Goal: Transaction & Acquisition: Subscribe to service/newsletter

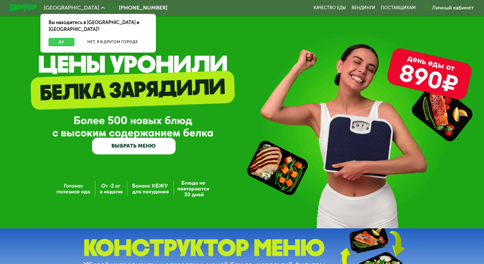
click at [58, 38] on button "Да" at bounding box center [62, 42] width 26 height 8
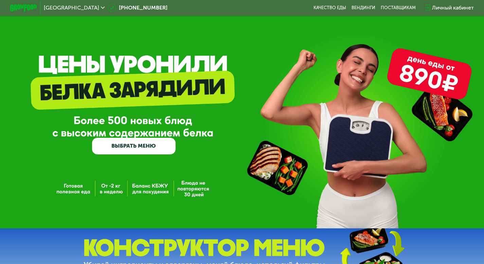
click at [131, 149] on link "ВЫБРАТЬ МЕНЮ" at bounding box center [133, 146] width 83 height 17
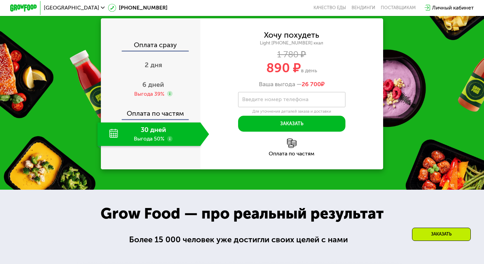
scroll to position [635, 0]
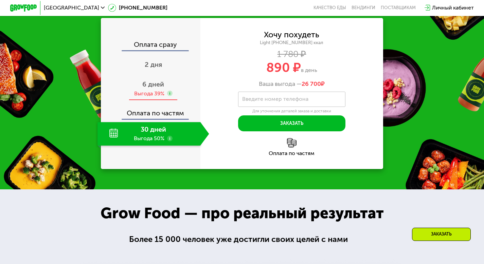
click at [151, 88] on span "6 дней" at bounding box center [153, 84] width 22 height 8
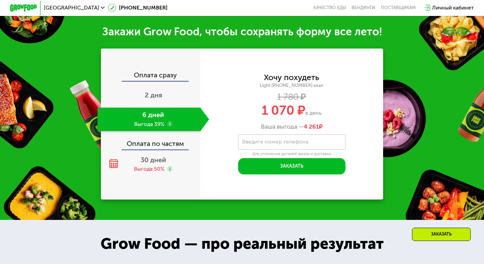
scroll to position [699, 0]
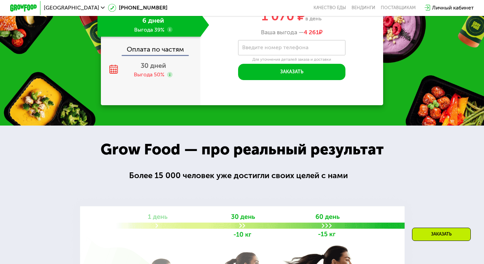
click at [160, 5] on span "2 дня" at bounding box center [153, 1] width 17 height 8
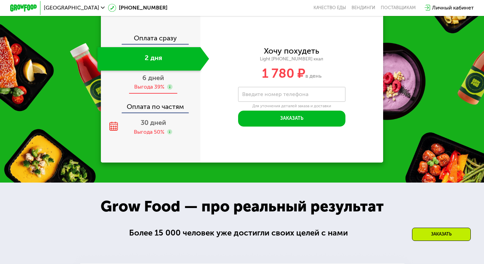
click at [157, 82] on span "6 дней" at bounding box center [153, 78] width 22 height 8
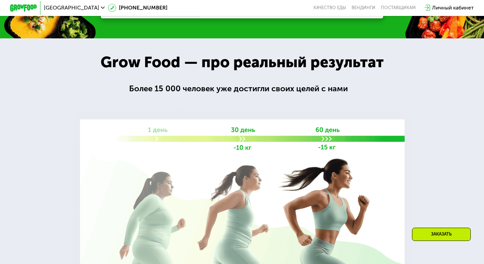
scroll to position [699, 0]
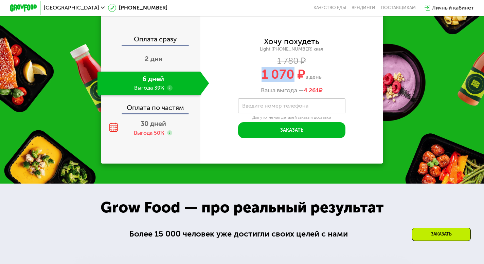
drag, startPoint x: 260, startPoint y: 80, endPoint x: 294, endPoint y: 82, distance: 34.0
click at [294, 81] on div "1 070 ₽ в день" at bounding box center [291, 74] width 183 height 13
copy span "1 070"
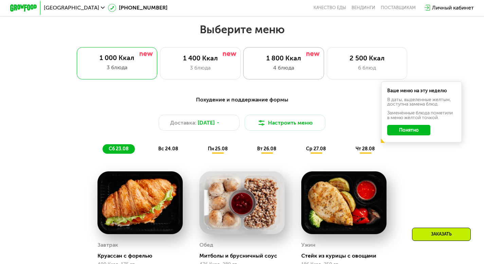
scroll to position [275, 0]
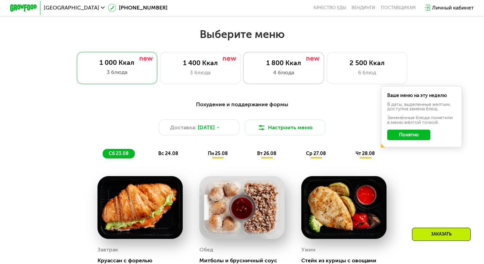
click at [292, 75] on div "4 блюда" at bounding box center [283, 73] width 67 height 8
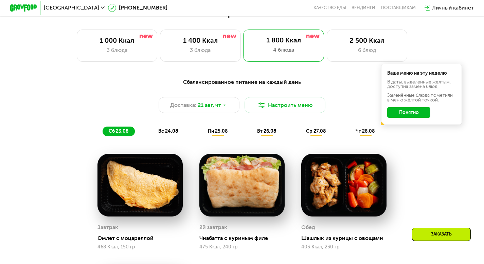
scroll to position [303, 0]
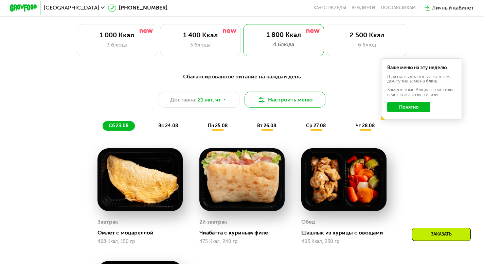
click at [289, 104] on button "Настроить меню" at bounding box center [284, 100] width 81 height 16
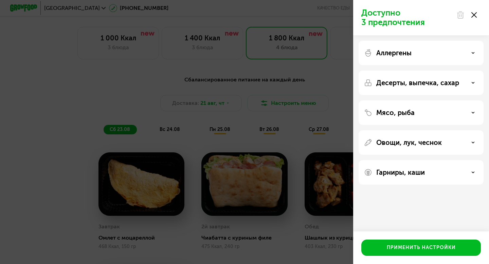
click at [475, 15] on icon at bounding box center [473, 14] width 5 height 5
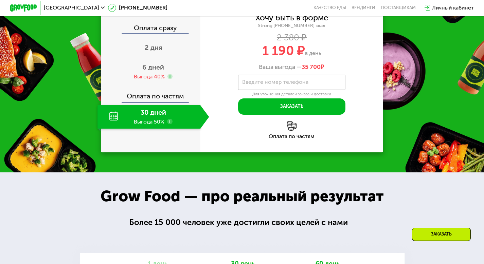
scroll to position [747, 0]
drag, startPoint x: 260, startPoint y: 59, endPoint x: 293, endPoint y: 58, distance: 32.6
click at [293, 57] on div "1 190 ₽ в день" at bounding box center [291, 50] width 183 height 13
click at [141, 77] on div "6 дней Выгода 40%" at bounding box center [153, 71] width 112 height 23
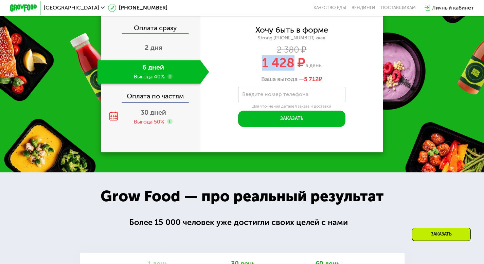
drag, startPoint x: 262, startPoint y: 70, endPoint x: 295, endPoint y: 70, distance: 32.6
click at [295, 70] on span "1 428 ₽" at bounding box center [283, 62] width 43 height 15
copy span "1 428"
